Goal: Check status: Check status

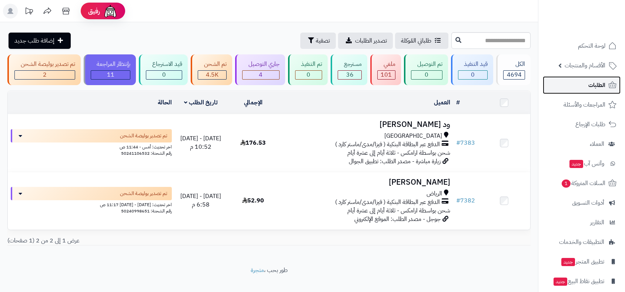
click at [596, 84] on span "الطلبات" at bounding box center [596, 85] width 17 height 10
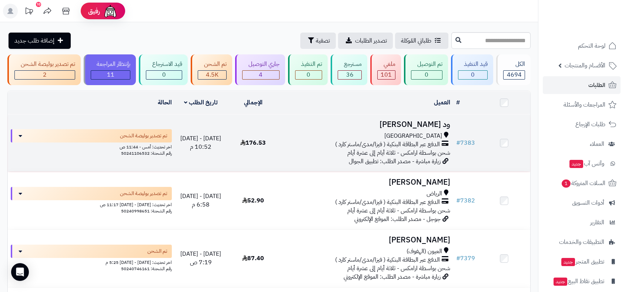
click at [259, 148] on td "176.53" at bounding box center [253, 142] width 52 height 57
